Goal: Check status

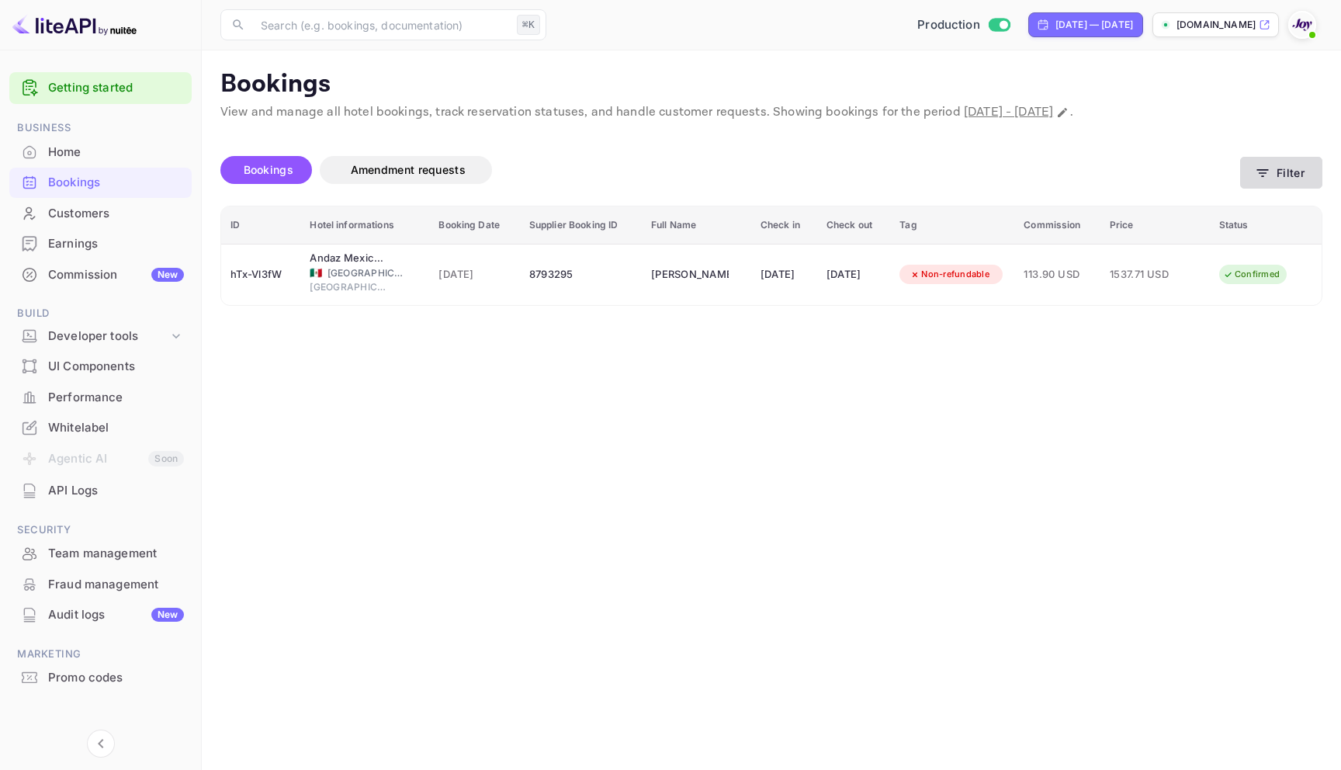
click at [1318, 161] on button "Filter" at bounding box center [1281, 173] width 82 height 32
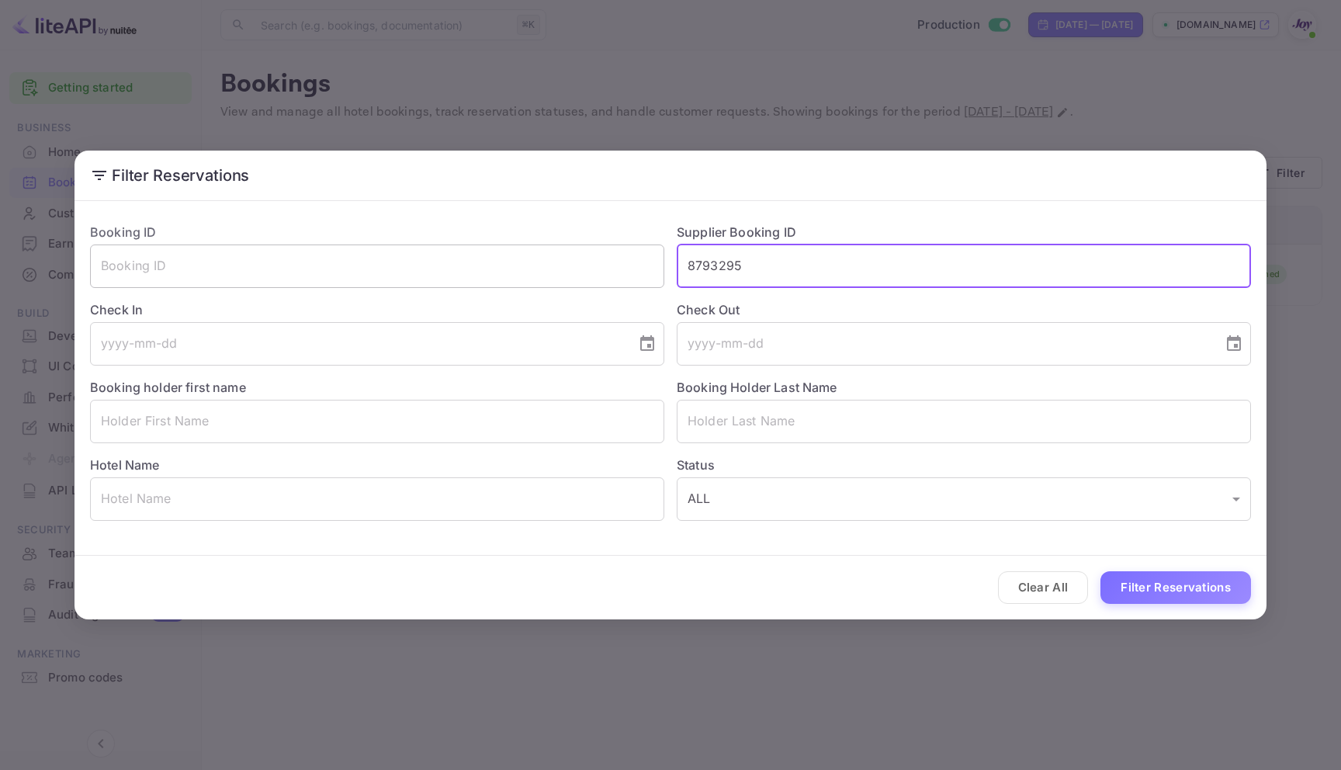
drag, startPoint x: 774, startPoint y: 264, endPoint x: 593, endPoint y: 251, distance: 181.3
click at [593, 251] on div "Booking ID ​ Supplier Booking ID 8793295 ​ Check In ​ Check Out ​ Booking holde…" at bounding box center [664, 365] width 1173 height 310
paste input "8324938"
type input "8324938"
click at [1190, 598] on button "Filter Reservations" at bounding box center [1175, 587] width 151 height 33
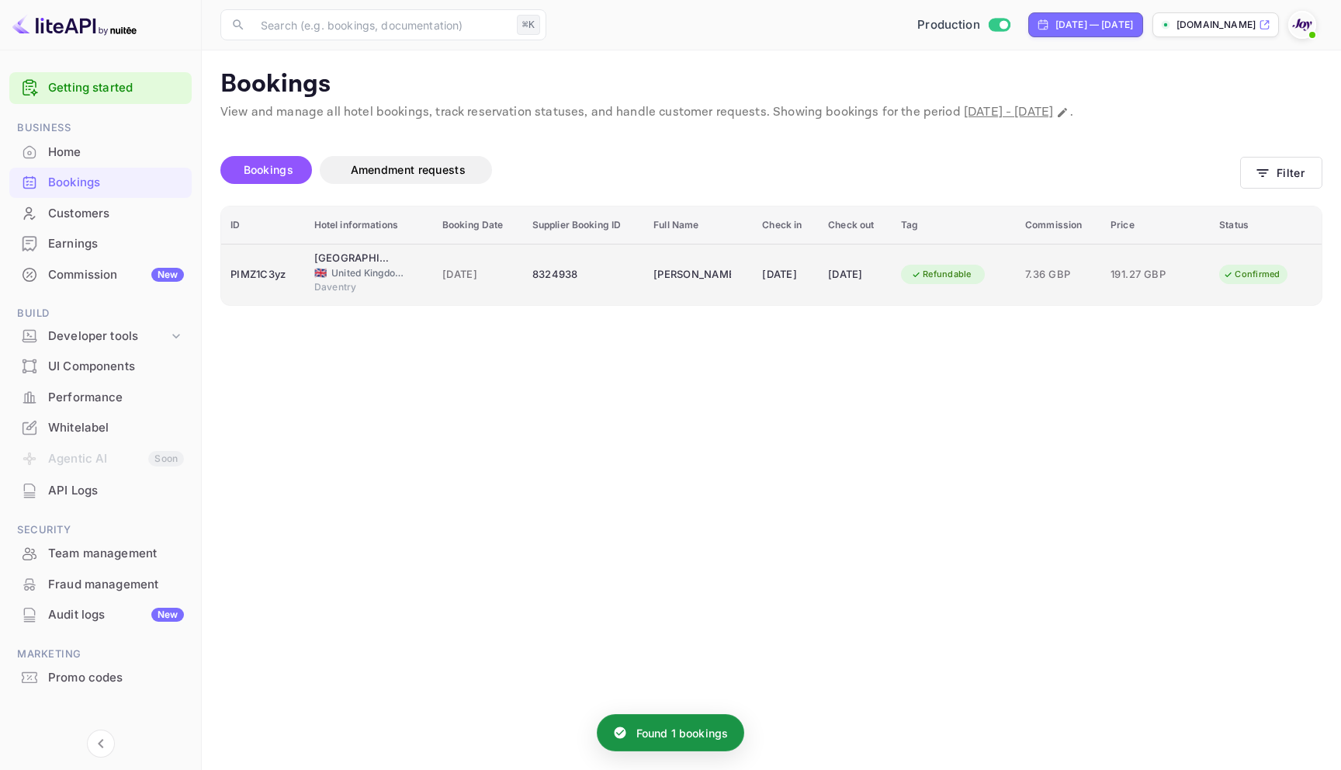
click at [612, 286] on div "8324938" at bounding box center [583, 274] width 102 height 25
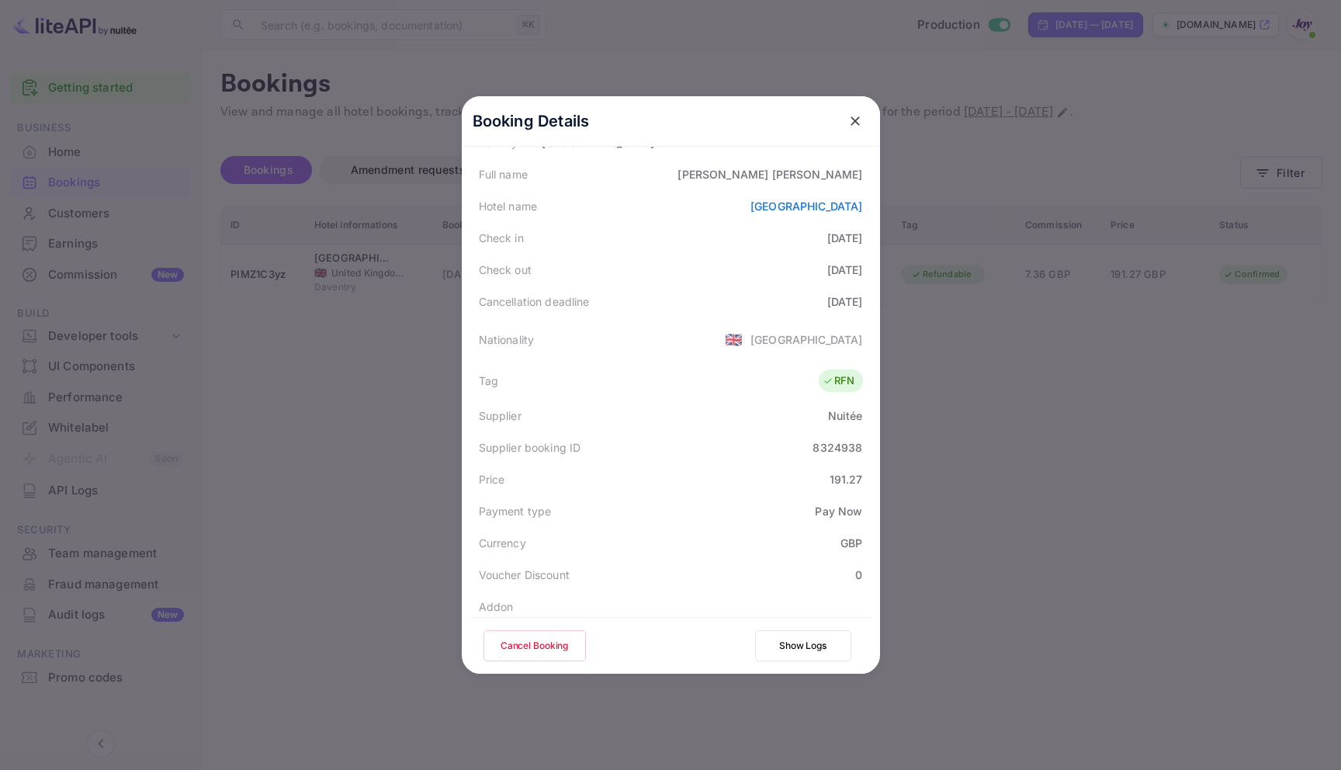
scroll to position [376, 0]
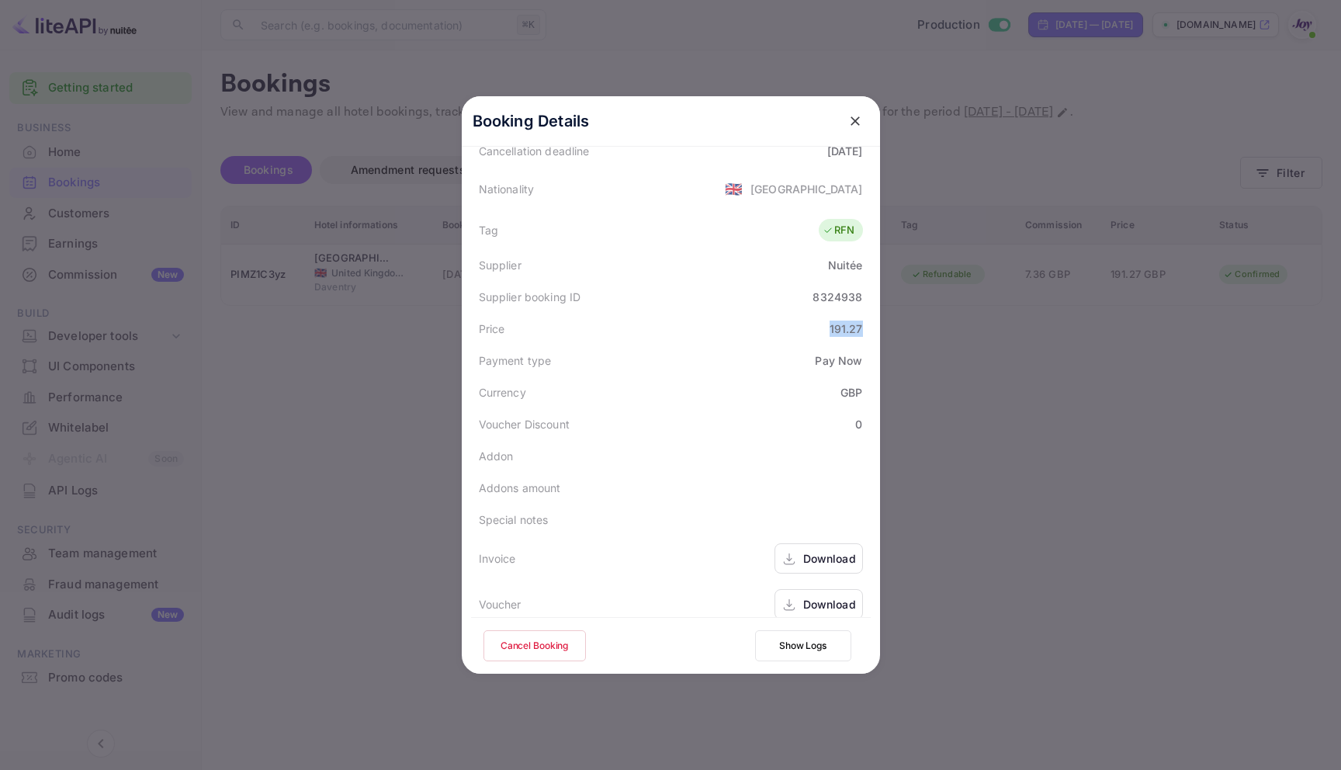
drag, startPoint x: 817, startPoint y: 317, endPoint x: 873, endPoint y: 312, distance: 56.1
click at [873, 312] on div "Booking Details Summary Timeline Message log Status CONFIRMED Booking ID PIMZ1C…" at bounding box center [671, 384] width 418 height 577
copy div "191.27"
